Goal: Task Accomplishment & Management: Use online tool/utility

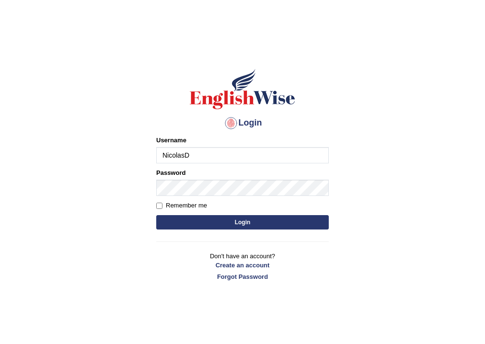
type input "NicolasD"
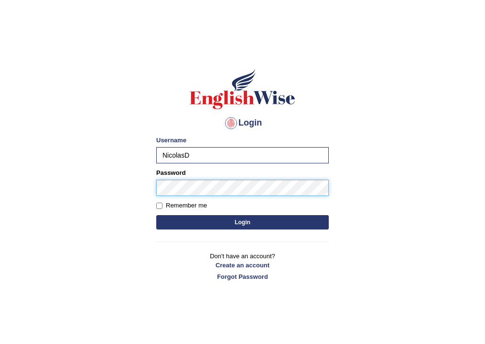
click at [156, 215] on button "Login" at bounding box center [242, 222] width 172 height 14
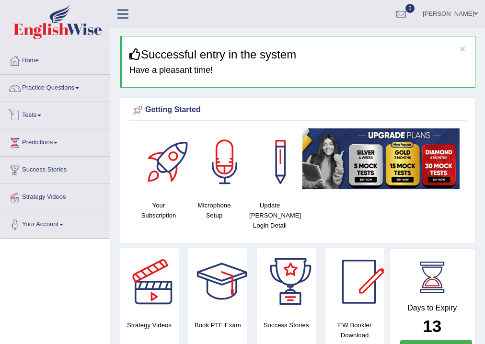
click at [37, 115] on link "Tests" at bounding box center [54, 114] width 109 height 24
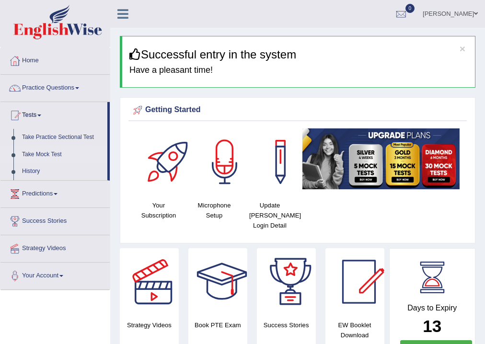
click at [40, 154] on link "Take Mock Test" at bounding box center [63, 154] width 90 height 17
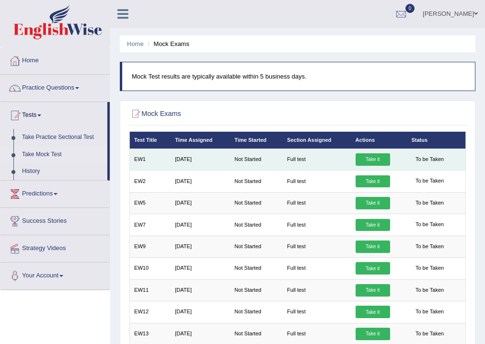
click at [374, 158] on link "Take it" at bounding box center [373, 159] width 34 height 12
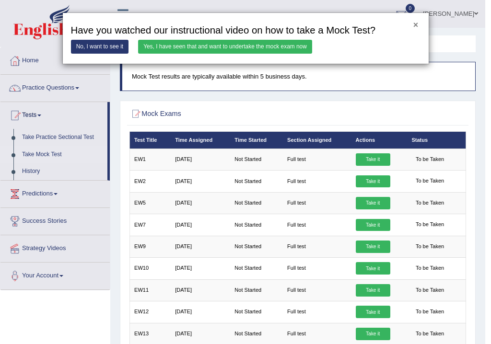
click at [416, 23] on button "×" at bounding box center [415, 25] width 5 height 9
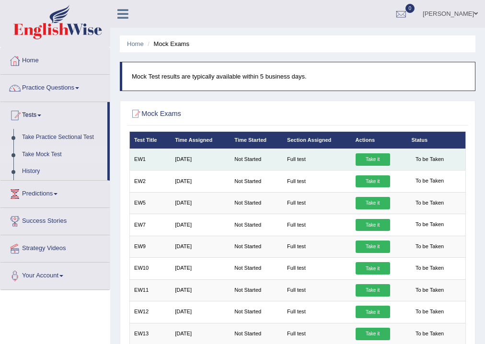
click at [374, 158] on link "Take it" at bounding box center [373, 159] width 34 height 12
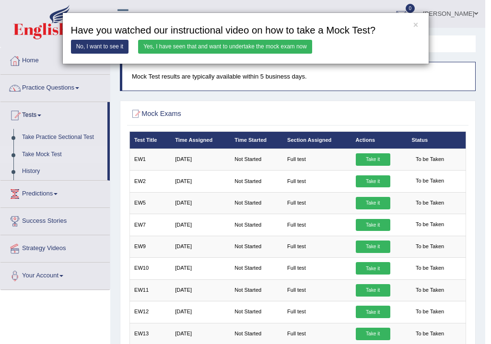
click at [178, 44] on link "Yes, I have seen that and want to undertake the mock exam now" at bounding box center [225, 47] width 174 height 14
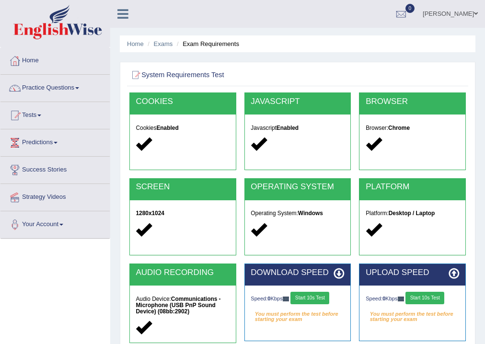
scroll to position [77, 0]
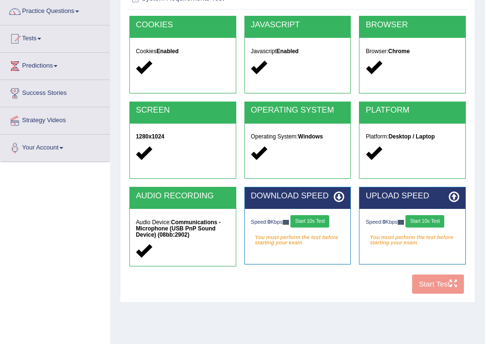
click at [309, 219] on button "Start 10s Test" at bounding box center [309, 221] width 39 height 12
click at [427, 220] on button "Start 10s Test" at bounding box center [424, 221] width 39 height 12
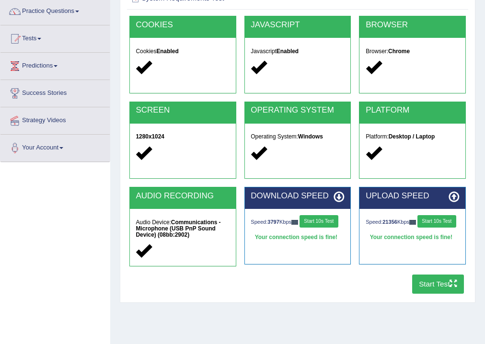
click at [432, 284] on button "Start Test" at bounding box center [438, 284] width 52 height 19
